Goal: Task Accomplishment & Management: Manage account settings

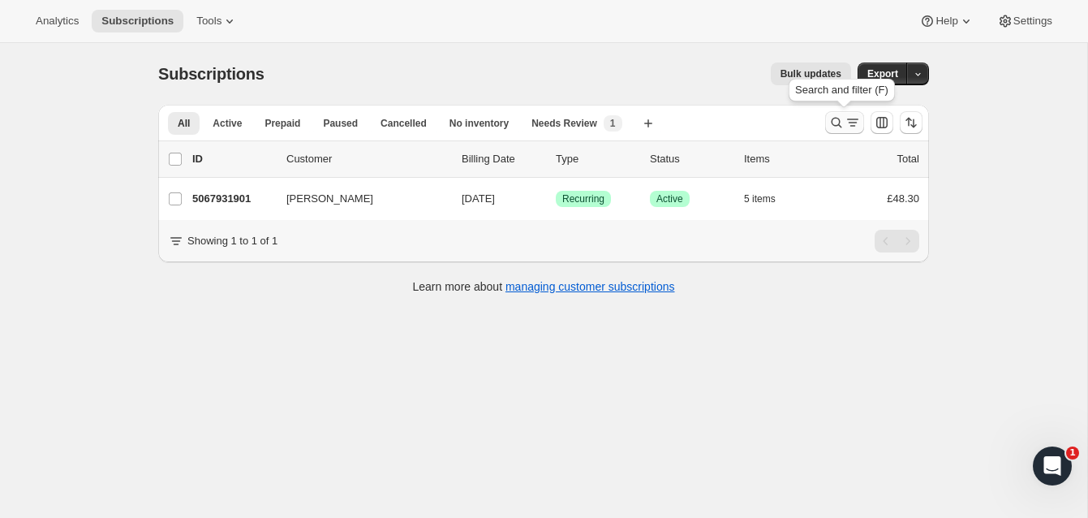
click at [835, 118] on icon "Search and filter results" at bounding box center [837, 123] width 11 height 11
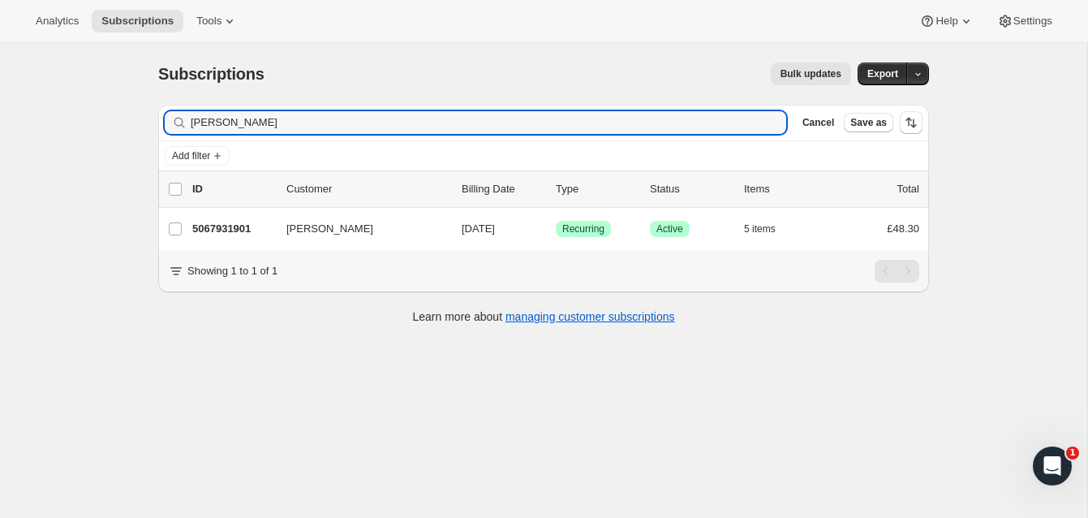
drag, startPoint x: 274, startPoint y: 123, endPoint x: 145, endPoint y: 161, distance: 134.6
click at [136, 145] on div "Subscriptions. This page is ready Subscriptions Bulk updates More actions Bulk …" at bounding box center [543, 302] width 1087 height 518
drag, startPoint x: 267, startPoint y: 127, endPoint x: 137, endPoint y: 113, distance: 130.7
click at [137, 113] on div "Subscriptions. This page is ready Subscriptions Bulk updates More actions Bulk …" at bounding box center [543, 302] width 1087 height 518
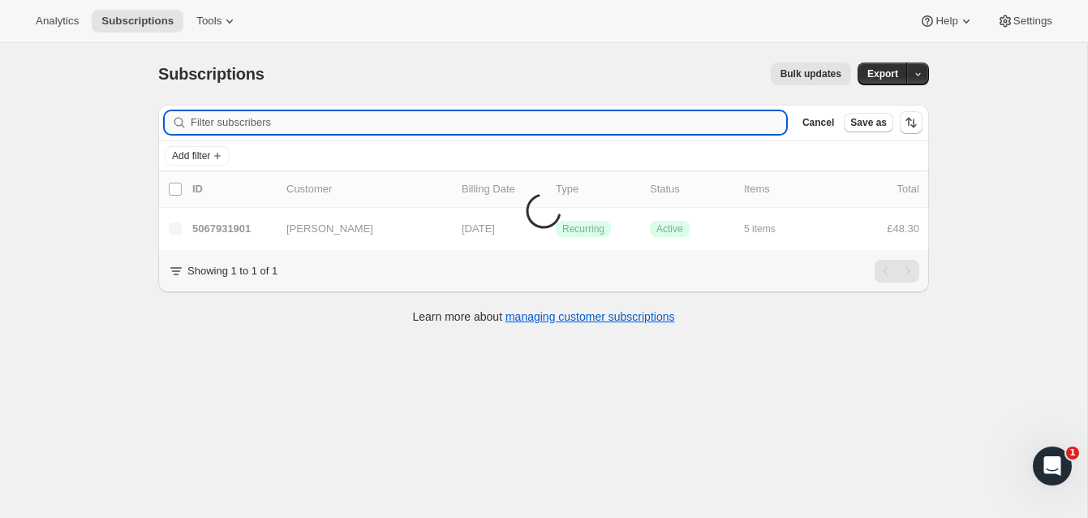
click at [224, 123] on input "Filter subscribers" at bounding box center [489, 122] width 596 height 23
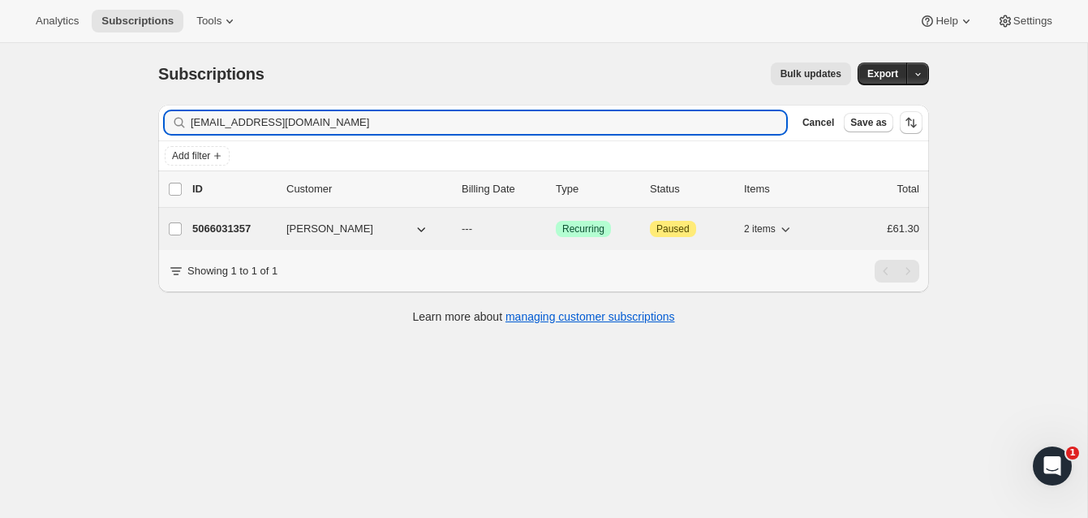
type input "[EMAIL_ADDRESS][DOMAIN_NAME]"
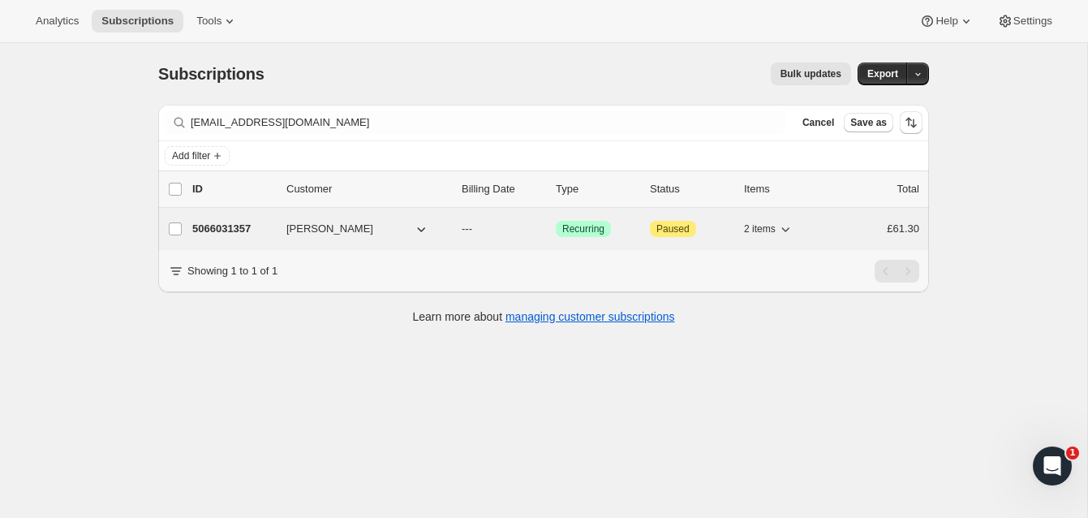
click at [242, 223] on p "5066031357" at bounding box center [232, 229] width 81 height 16
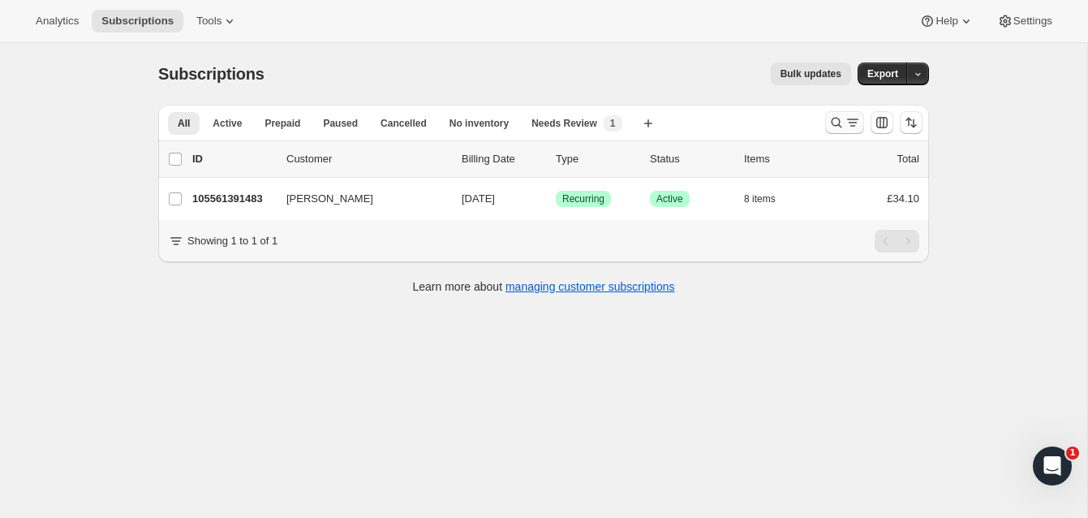
click at [836, 118] on icon "Search and filter results" at bounding box center [837, 123] width 11 height 11
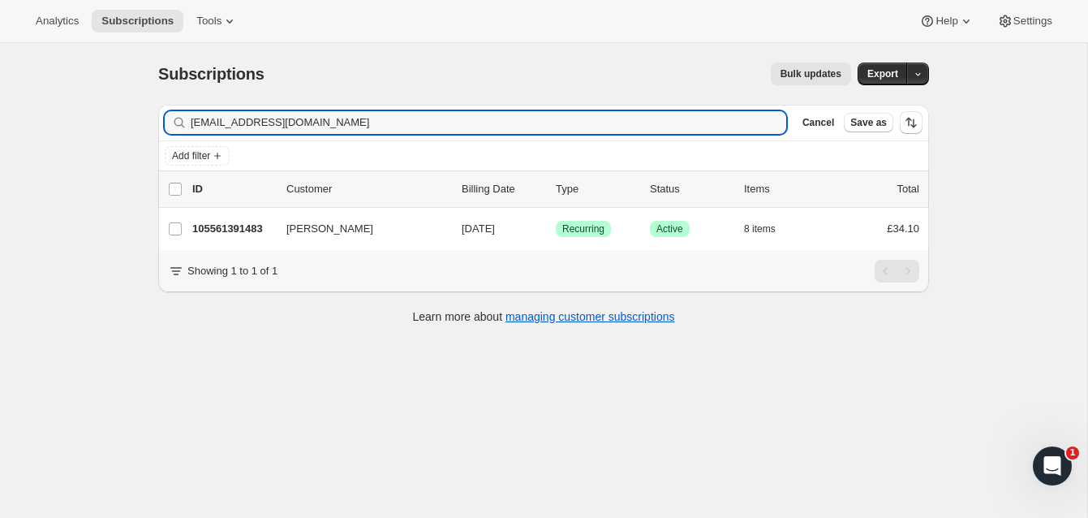
drag, startPoint x: 325, startPoint y: 122, endPoint x: 165, endPoint y: 112, distance: 160.2
click at [165, 112] on div "dt_77@hotmail.co.uk Clear" at bounding box center [476, 122] width 622 height 23
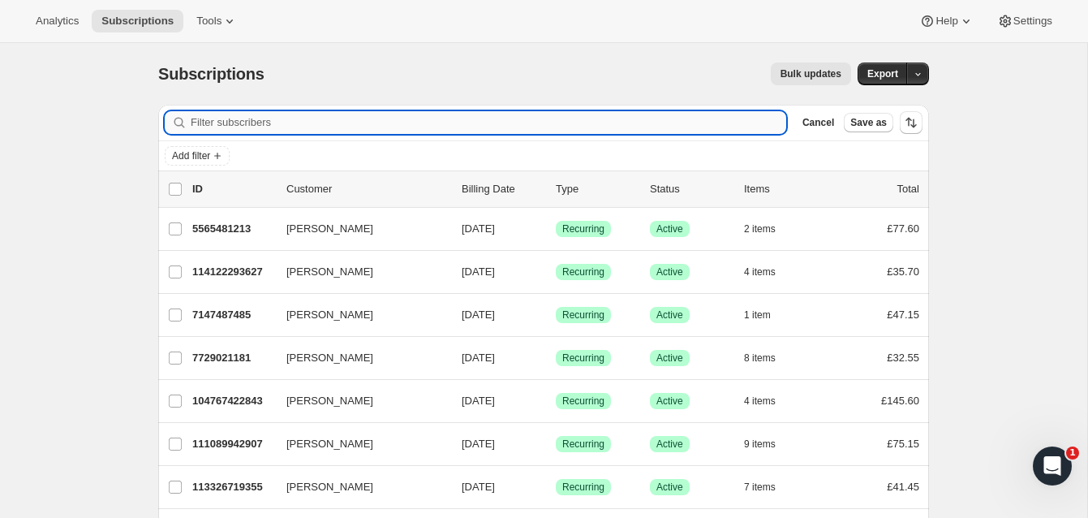
click at [242, 118] on input "Filter subscribers" at bounding box center [489, 122] width 596 height 23
paste input "[EMAIL_ADDRESS][DOMAIN_NAME]"
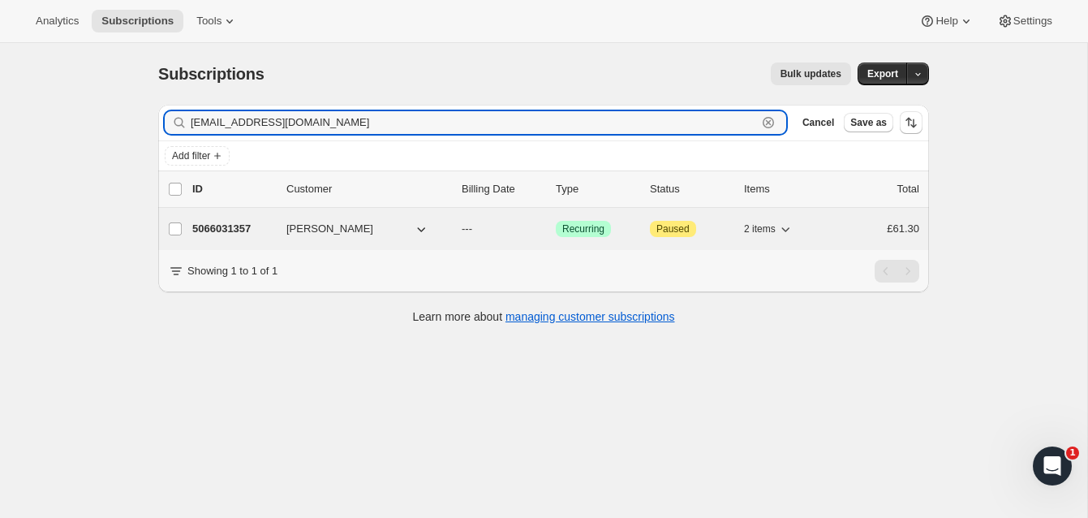
type input "[EMAIL_ADDRESS][DOMAIN_NAME]"
click at [253, 226] on p "5066031357" at bounding box center [232, 229] width 81 height 16
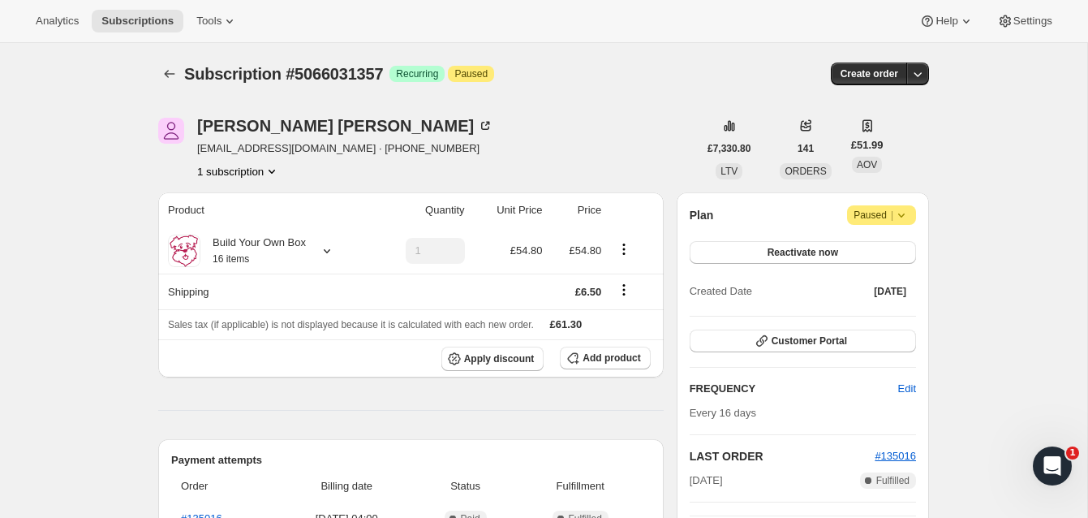
click at [879, 210] on span "Paused |" at bounding box center [882, 215] width 56 height 16
click at [846, 248] on button "Reactivate now" at bounding box center [803, 252] width 226 height 23
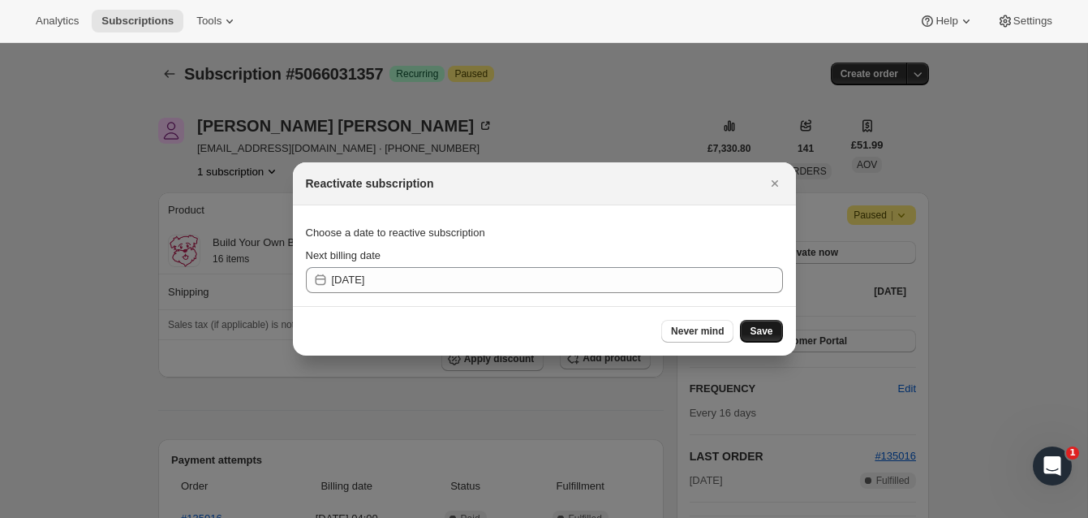
click at [764, 329] on span "Save" at bounding box center [761, 331] width 23 height 13
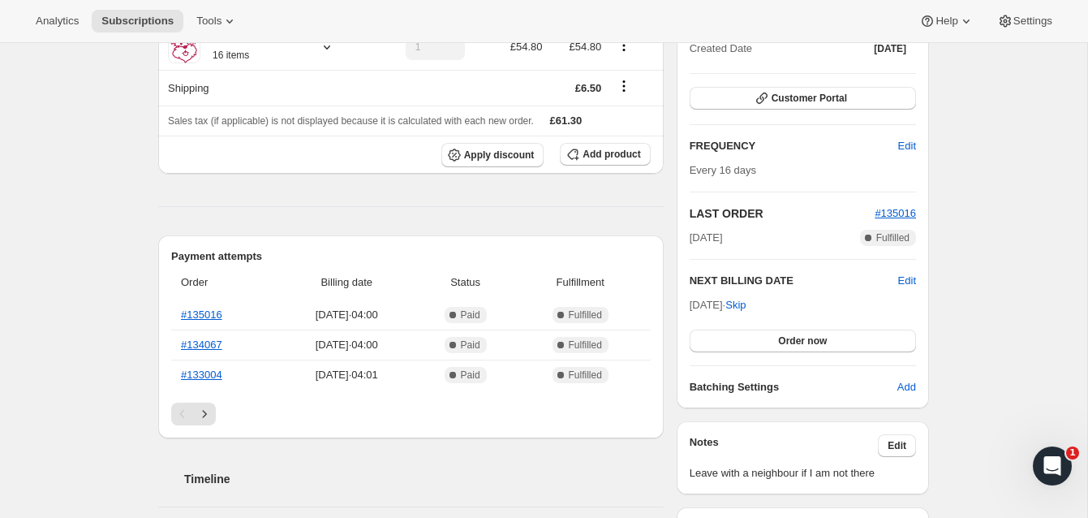
scroll to position [295, 0]
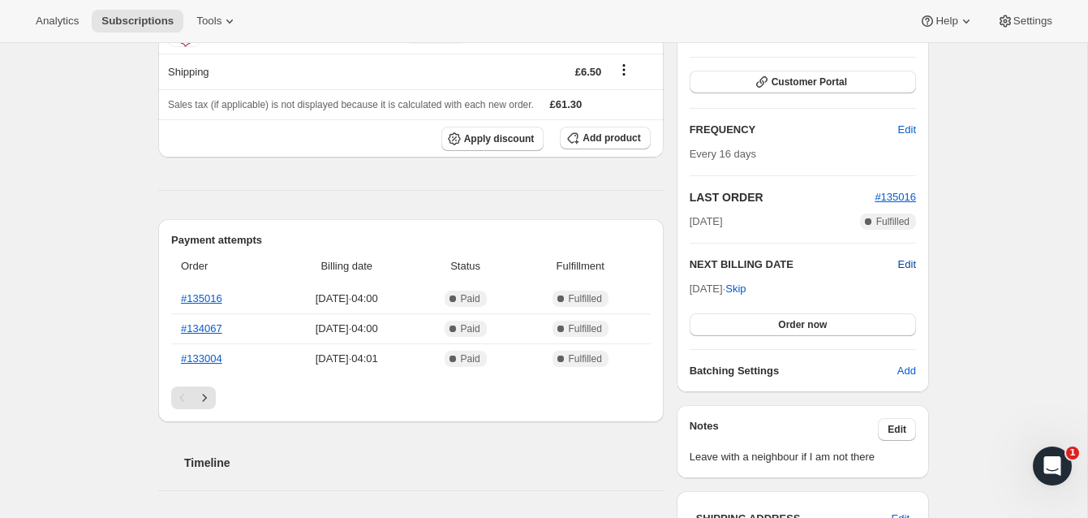
click at [904, 260] on span "Edit" at bounding box center [907, 264] width 18 height 16
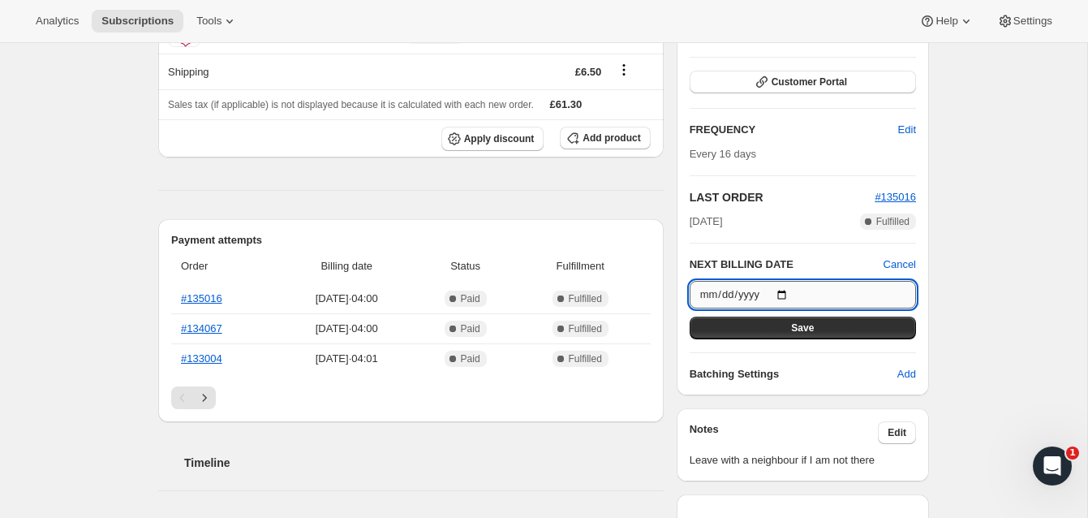
click at [788, 294] on input "2025-09-13" at bounding box center [803, 295] width 226 height 28
type input "2025-09-17"
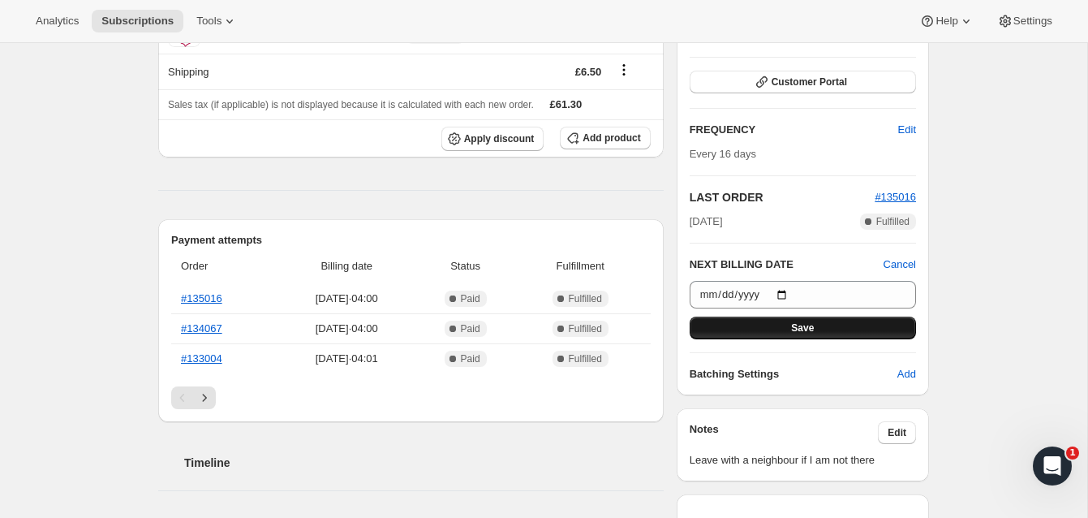
click at [836, 322] on button "Save" at bounding box center [803, 327] width 226 height 23
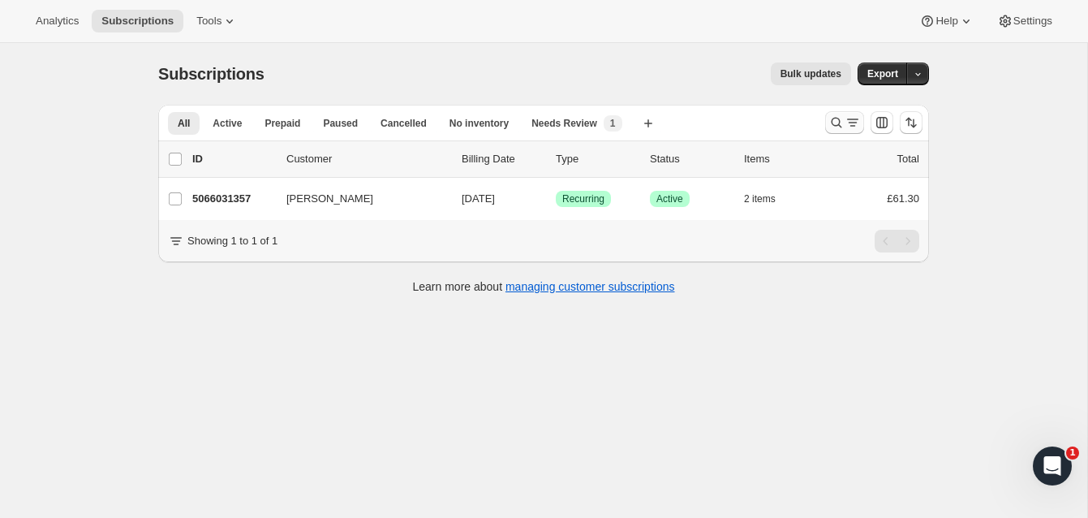
click at [834, 120] on icon "Search and filter results" at bounding box center [837, 122] width 16 height 16
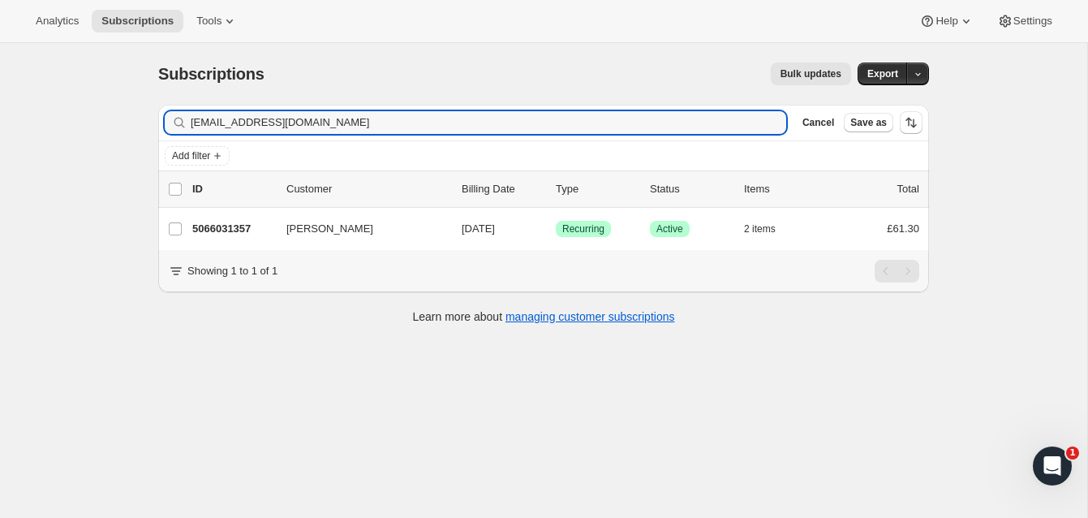
drag, startPoint x: 312, startPoint y: 124, endPoint x: 117, endPoint y: 102, distance: 196.0
click at [117, 102] on div "Subscriptions. This page is ready Subscriptions Bulk updates More actions Bulk …" at bounding box center [543, 302] width 1087 height 518
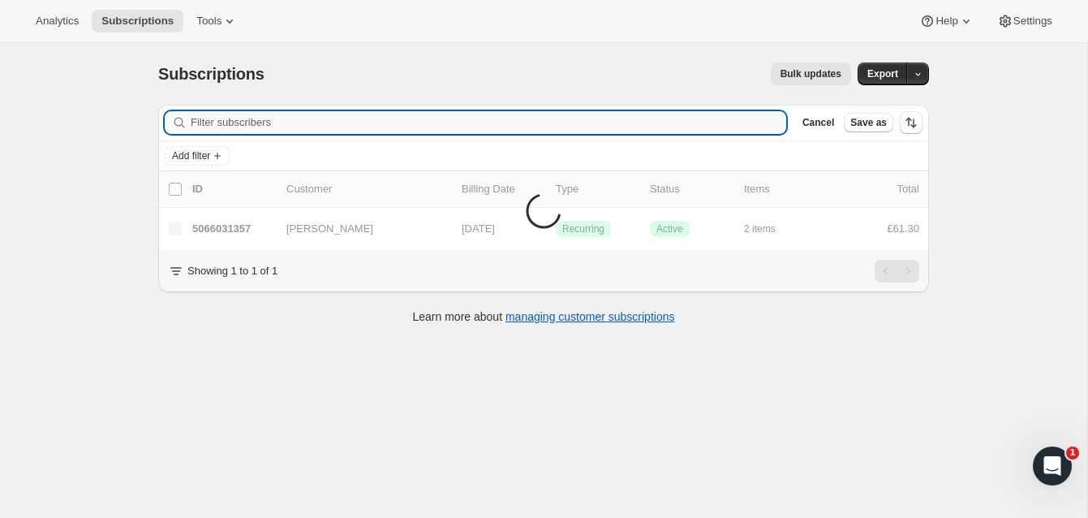
click at [215, 121] on input "Filter subscribers" at bounding box center [489, 122] width 596 height 23
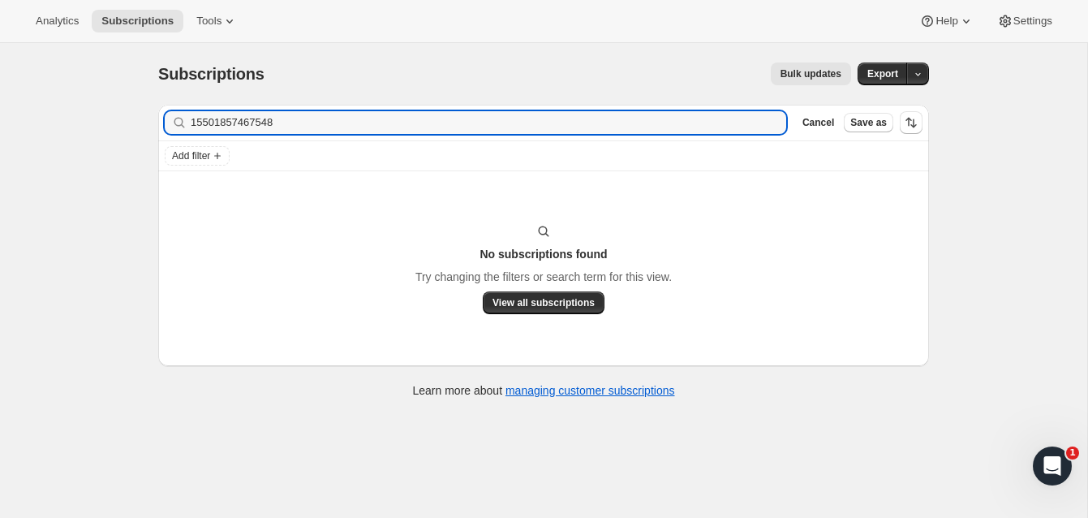
type input "15501857467548"
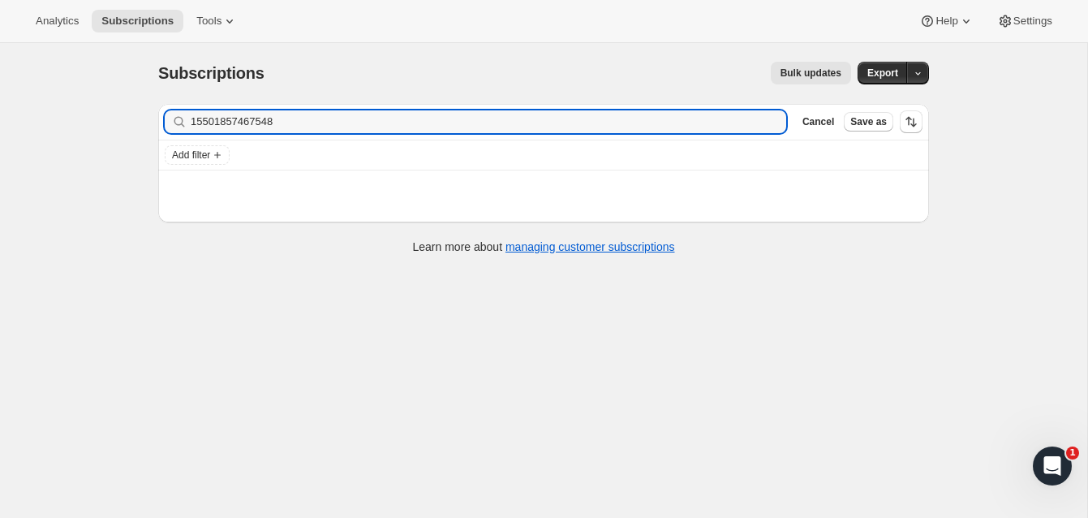
scroll to position [14, 0]
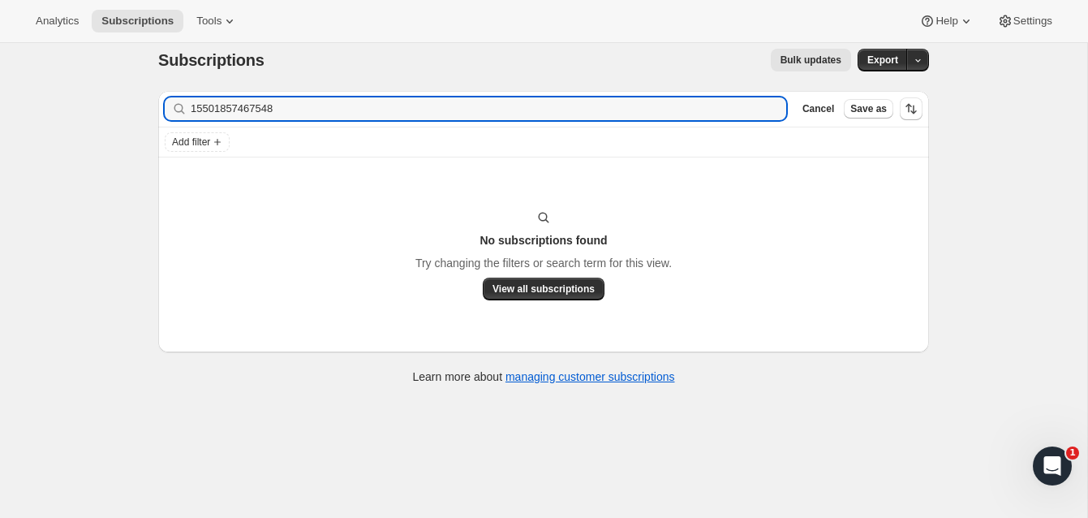
drag, startPoint x: 265, startPoint y: 107, endPoint x: 175, endPoint y: 101, distance: 89.5
click at [175, 101] on div "15501857467548 Clear" at bounding box center [476, 108] width 622 height 23
click at [237, 110] on input "[PERSON_NAME]" at bounding box center [489, 108] width 596 height 23
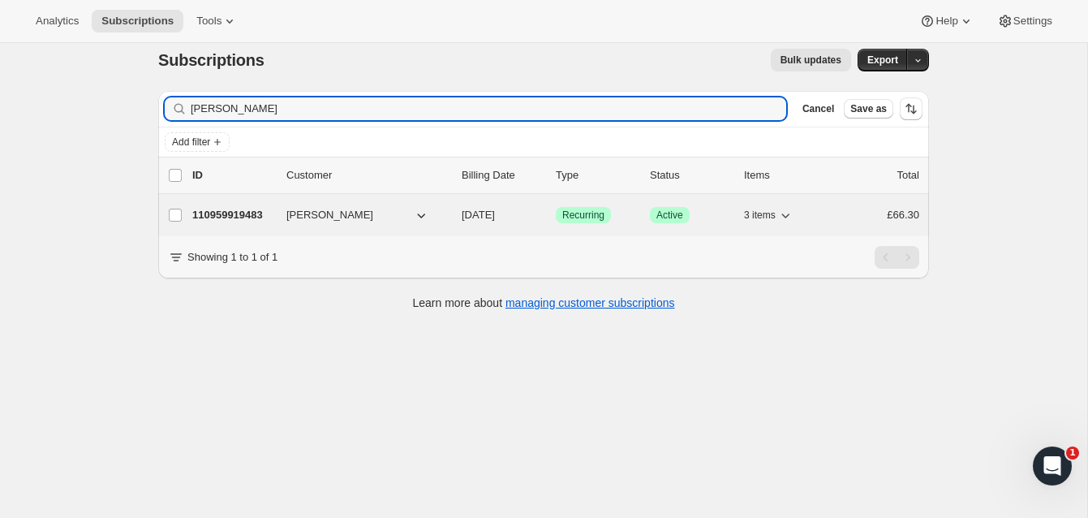
type input "[PERSON_NAME]"
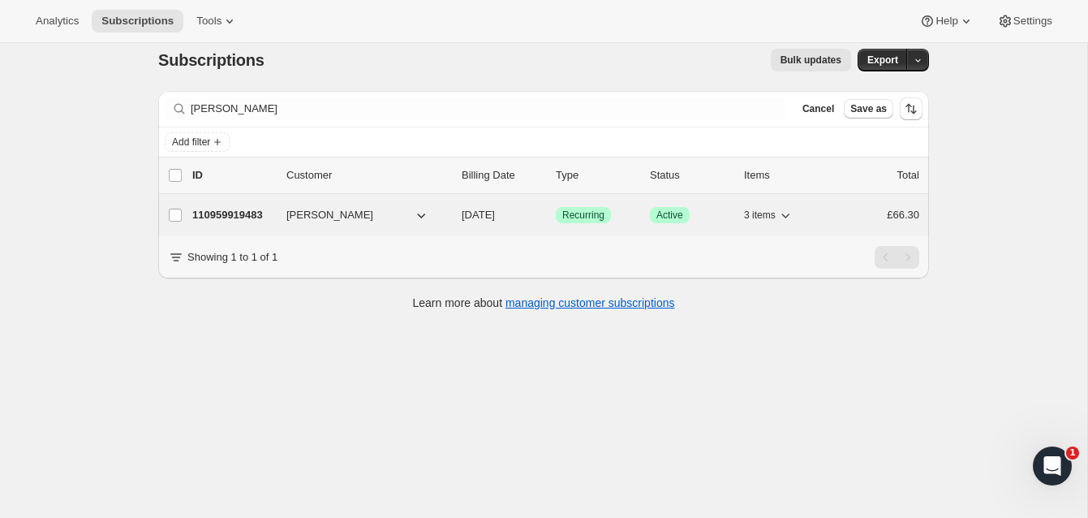
click at [252, 213] on p "110959919483" at bounding box center [232, 215] width 81 height 16
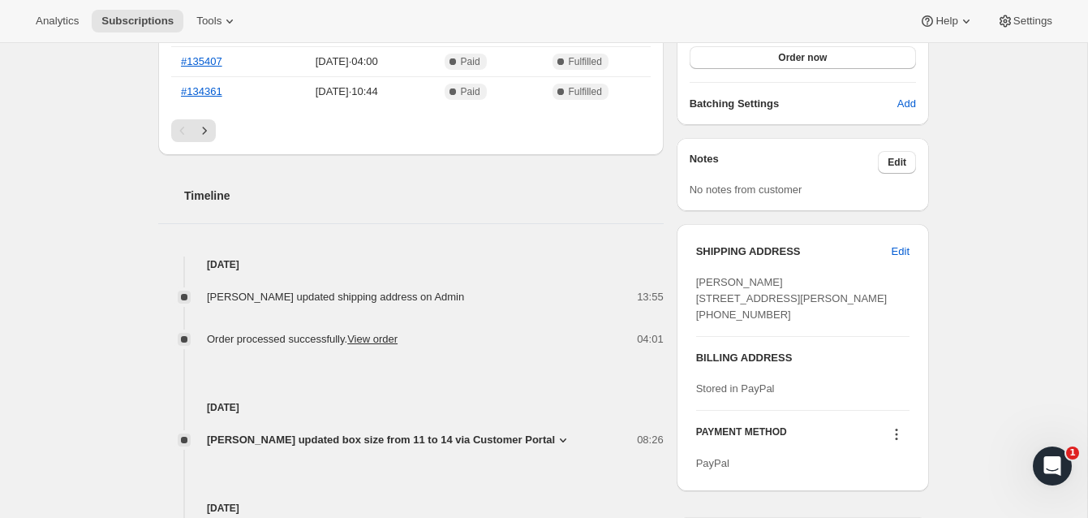
scroll to position [488, 0]
drag, startPoint x: 833, startPoint y: 328, endPoint x: 783, endPoint y: 331, distance: 49.6
click at [783, 322] on div "[PERSON_NAME] [STREET_ADDRESS][PERSON_NAME] [PHONE_NUMBER]" at bounding box center [802, 297] width 213 height 49
copy span "BL2 5FT"
